Goal: Find specific page/section: Find specific page/section

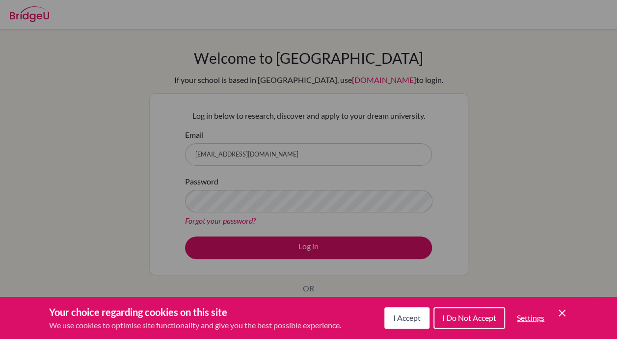
click at [409, 317] on span "I Accept" at bounding box center [406, 317] width 27 height 9
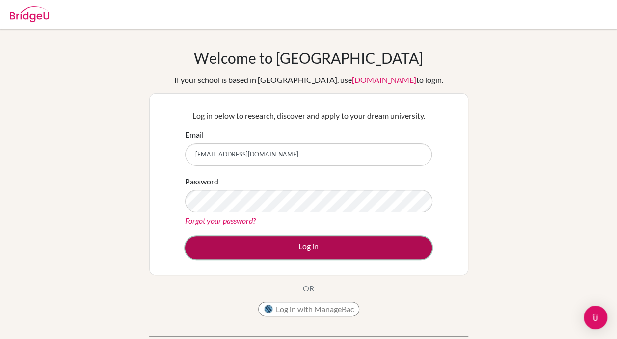
click at [309, 244] on button "Log in" at bounding box center [308, 248] width 247 height 23
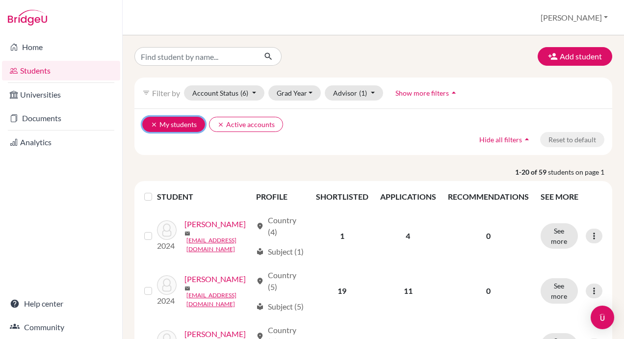
click at [150, 121] on button "clear My students" at bounding box center [173, 124] width 63 height 15
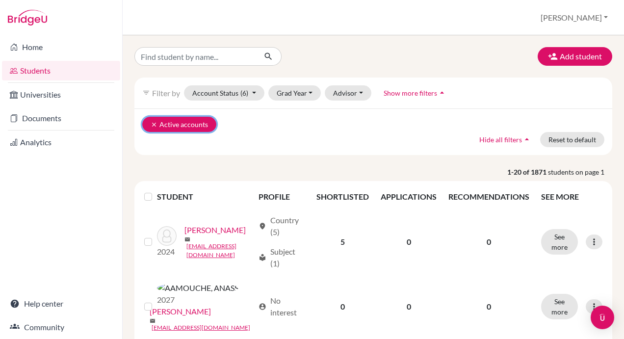
click at [151, 122] on icon "clear" at bounding box center [154, 124] width 7 height 7
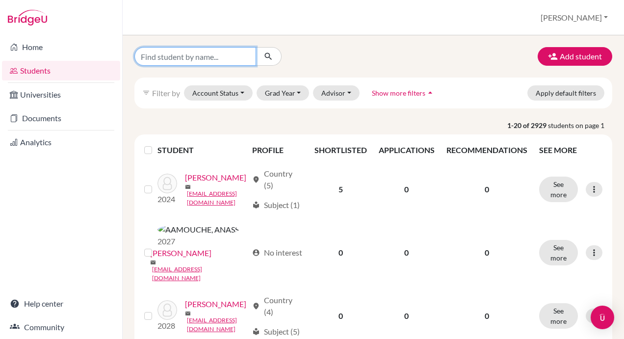
click at [194, 54] on input "Find student by name..." at bounding box center [195, 56] width 122 height 19
type input "noor"
click button "submit" at bounding box center [269, 56] width 26 height 19
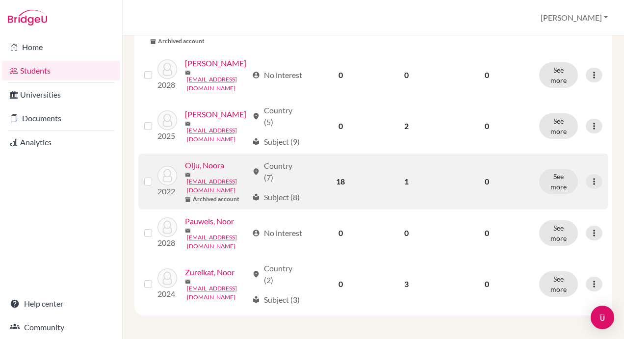
scroll to position [480, 0]
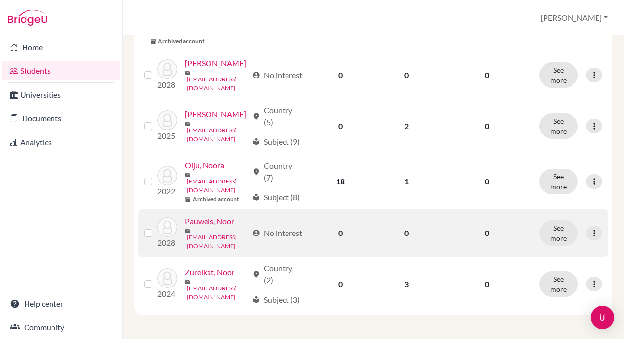
click at [189, 223] on link "Pauwels, Noor" at bounding box center [209, 221] width 49 height 12
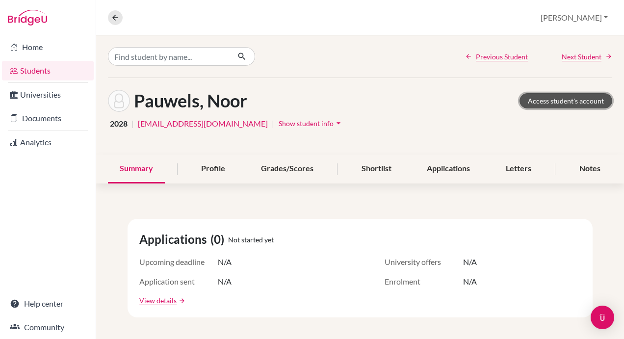
click at [562, 101] on link "Access student's account" at bounding box center [566, 100] width 93 height 15
